Goal: Transaction & Acquisition: Purchase product/service

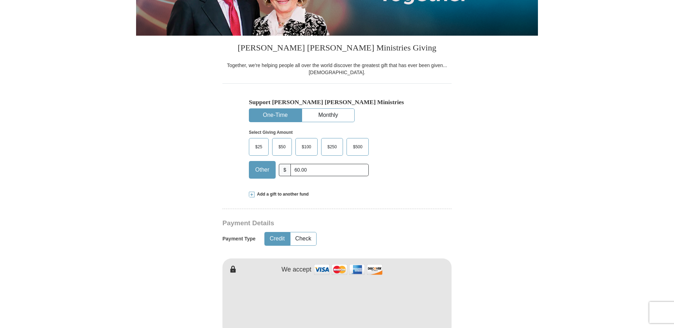
scroll to position [247, 0]
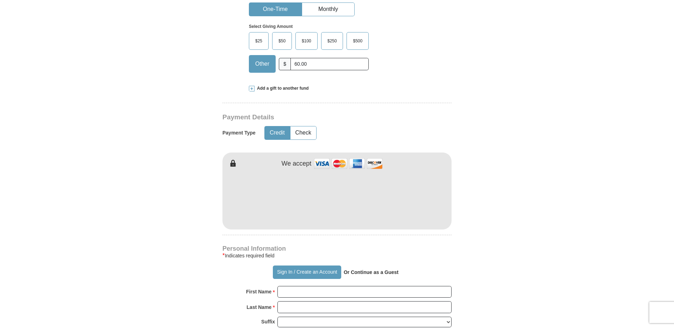
type input "60.00"
drag, startPoint x: 481, startPoint y: 180, endPoint x: 477, endPoint y: 182, distance: 4.9
click at [479, 181] on form "Already have an account? Sign in for faster giving. Don't have an account? Crea…" at bounding box center [337, 213] width 402 height 865
click at [436, 255] on div "* Indicates required field" at bounding box center [337, 255] width 229 height 8
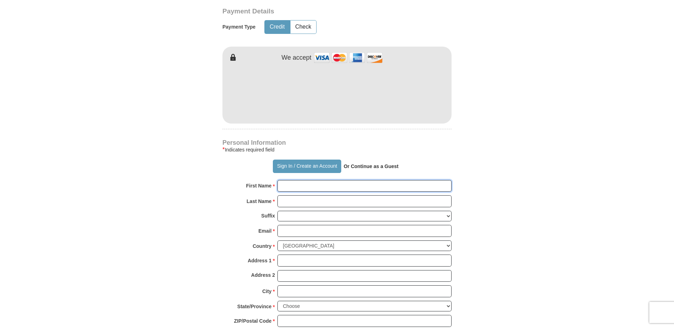
click at [286, 186] on input "First Name *" at bounding box center [365, 186] width 174 height 12
type input "[PERSON_NAME]"
click at [297, 233] on input "Email *" at bounding box center [365, 231] width 174 height 12
type input "[EMAIL_ADDRESS][DOMAIN_NAME]"
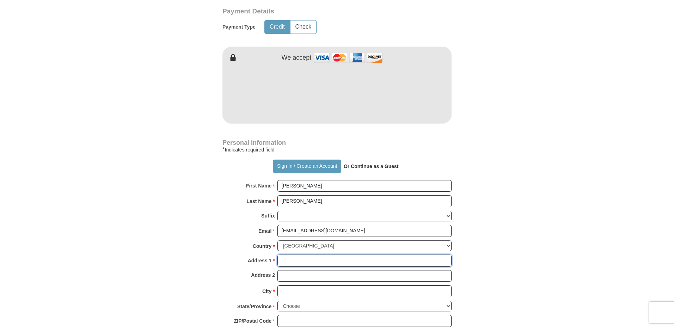
type input "[STREET_ADDRESS]"
type input "[PERSON_NAME]"
select select "CO"
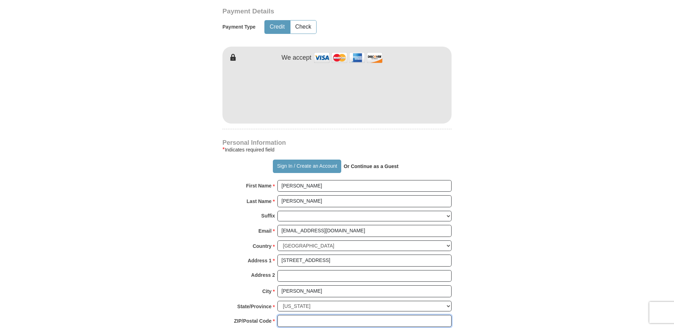
type input "80134"
type input "3038705170"
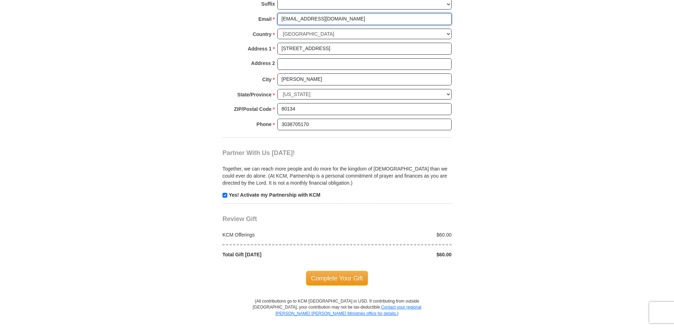
scroll to position [635, 0]
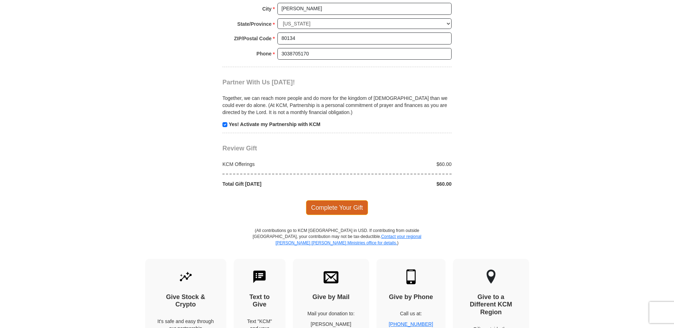
click at [339, 207] on span "Complete Your Gift" at bounding box center [337, 207] width 62 height 15
